Goal: Task Accomplishment & Management: Use online tool/utility

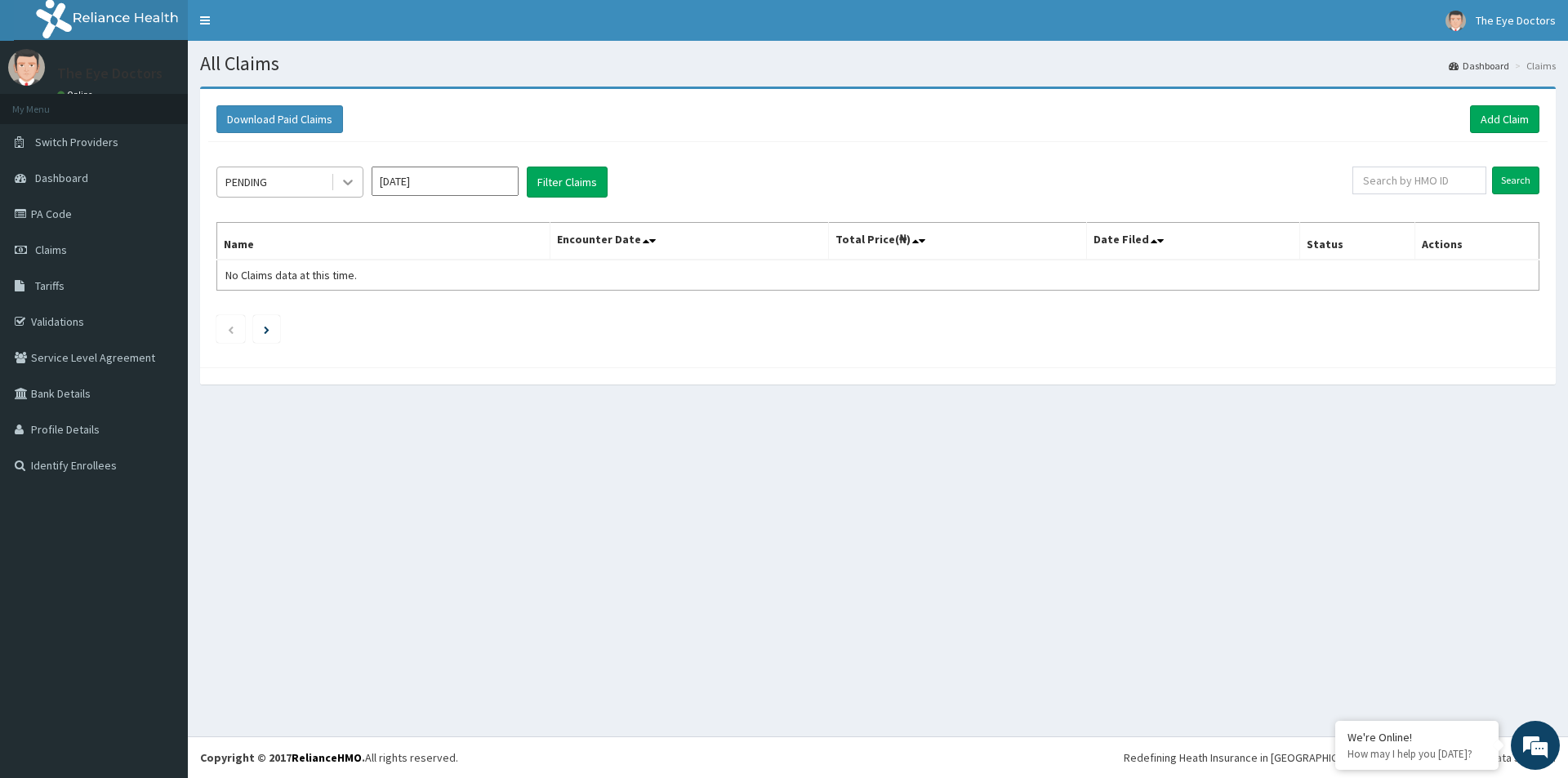
drag, startPoint x: 365, startPoint y: 187, endPoint x: 333, endPoint y: 194, distance: 32.8
click at [361, 189] on div "PENDING [DATE] Filter Claims" at bounding box center [784, 182] width 1136 height 31
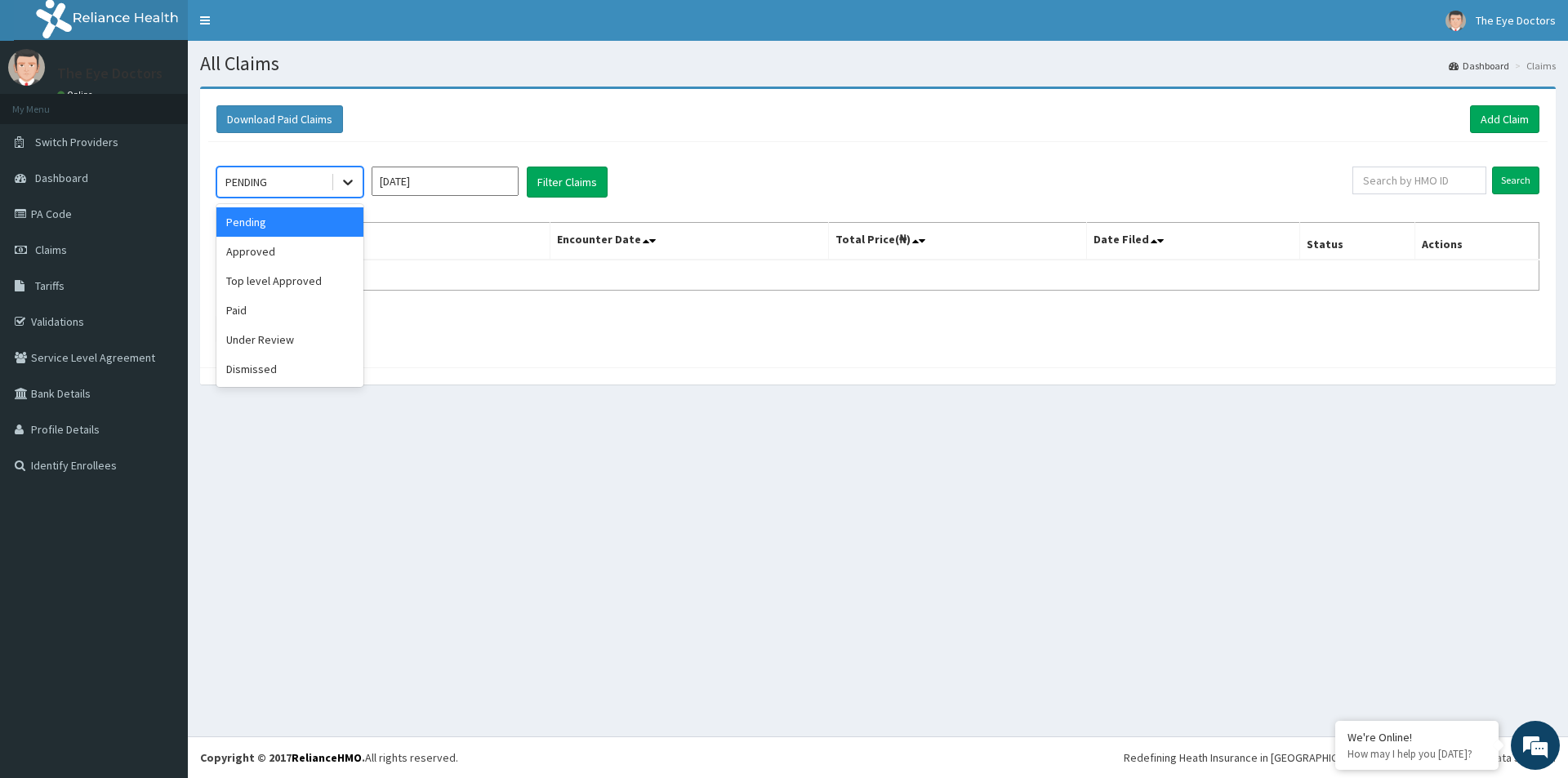
click at [345, 168] on div at bounding box center [348, 182] width 30 height 30
